Goal: Task Accomplishment & Management: Manage account settings

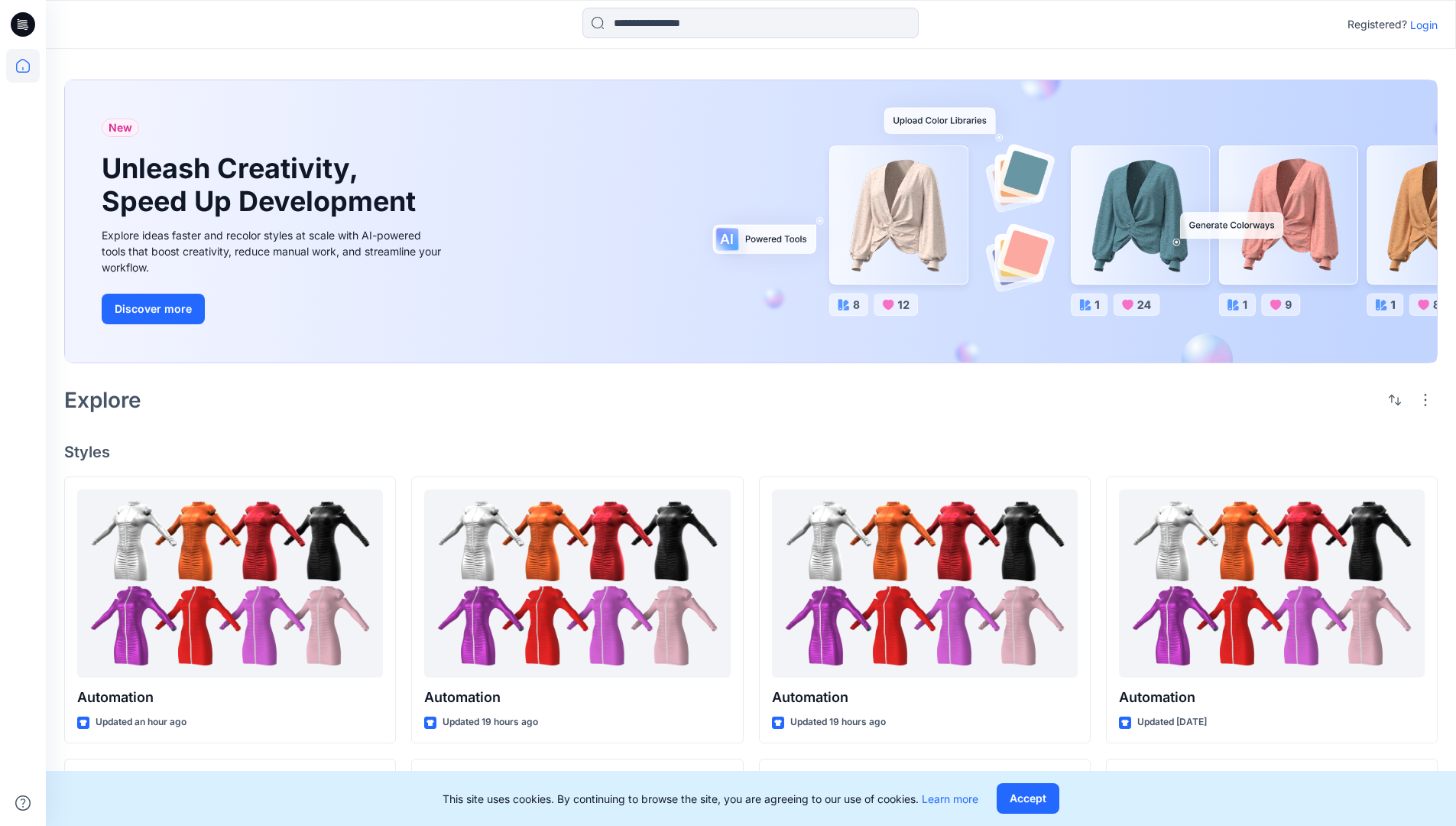
click at [1420, 25] on p "Login" at bounding box center [1424, 24] width 28 height 16
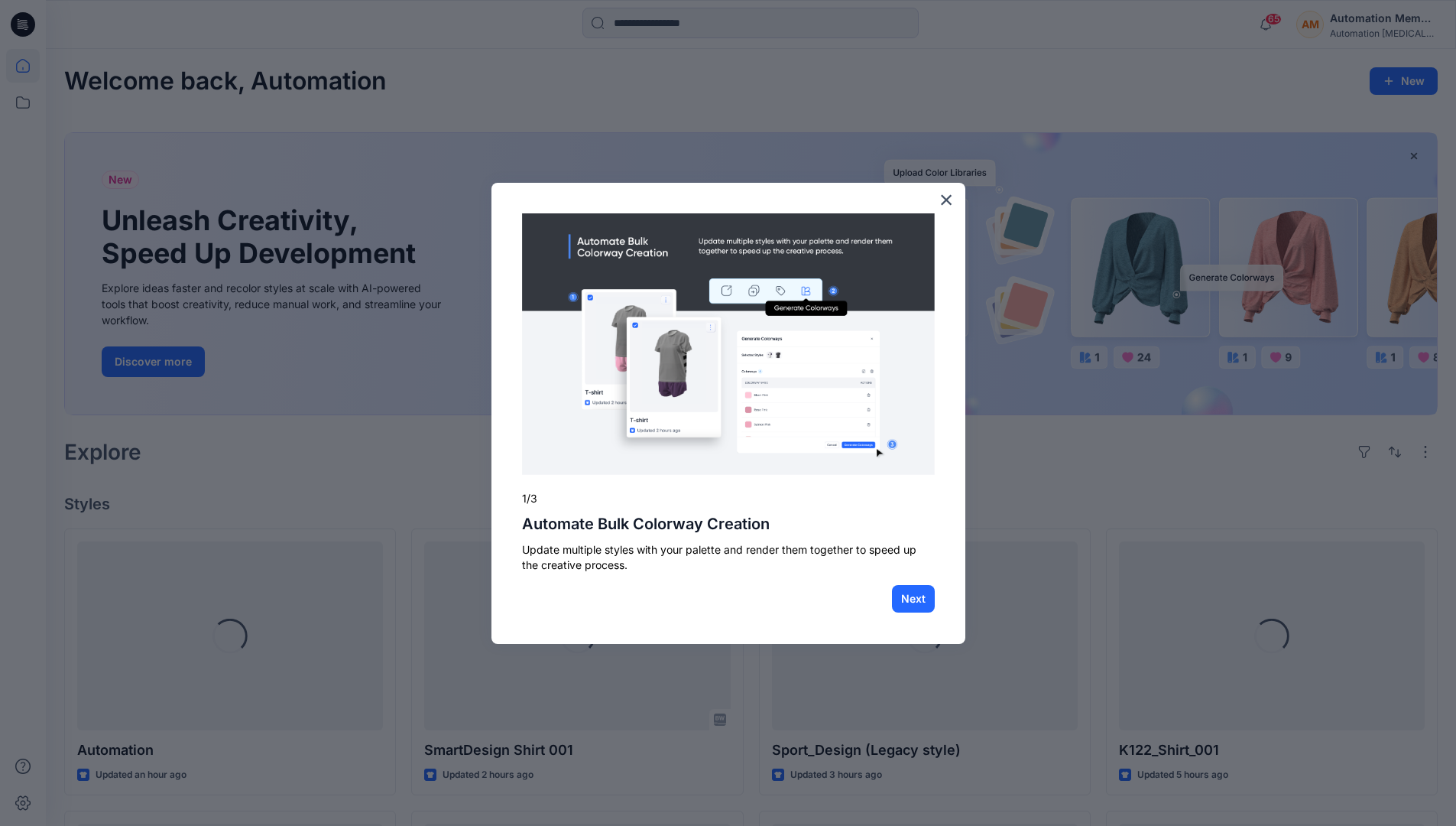
click at [27, 66] on div at bounding box center [728, 413] width 1456 height 826
